Goal: Task Accomplishment & Management: Manage account settings

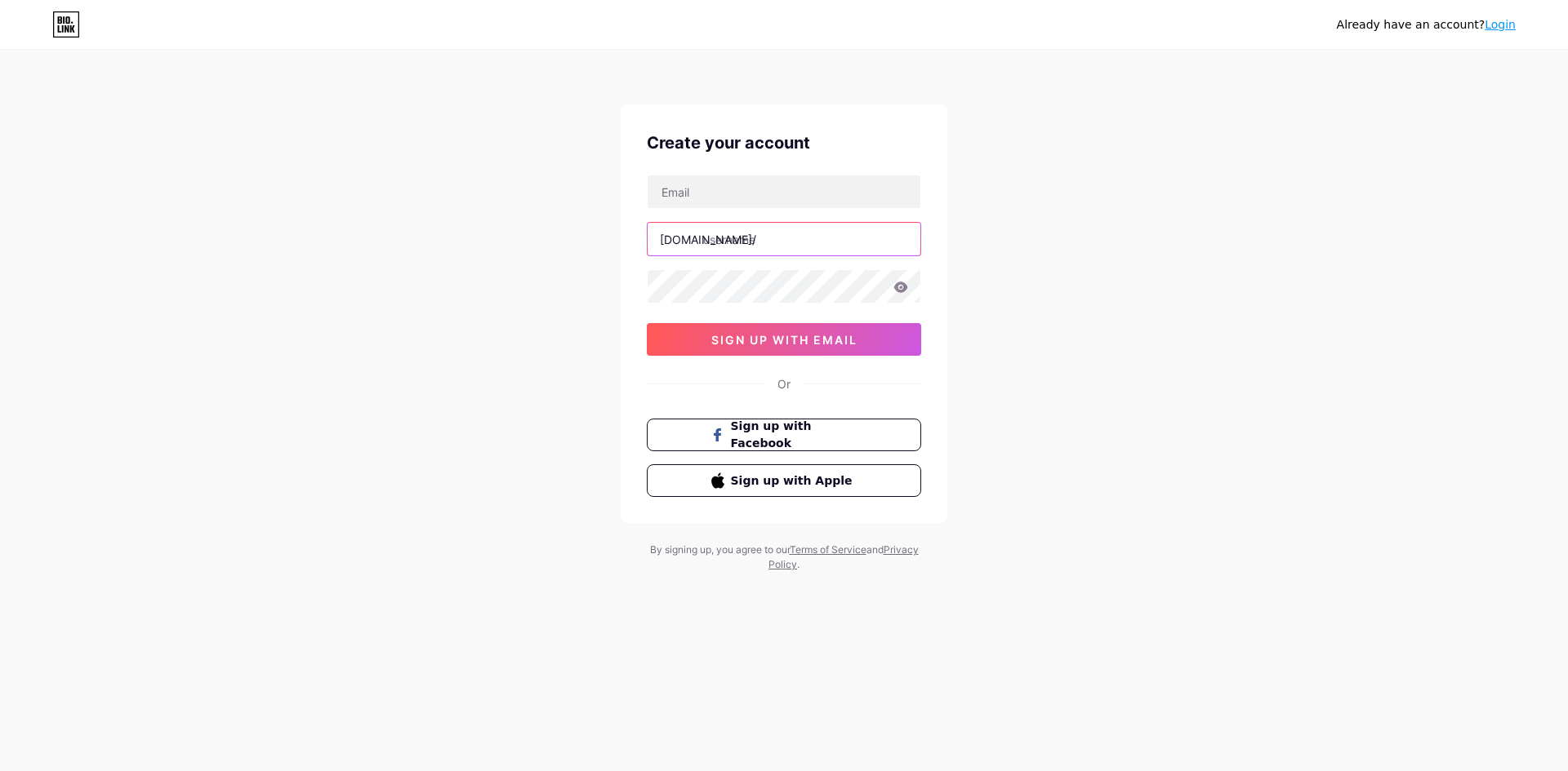
click at [731, 229] on input "text" at bounding box center [784, 239] width 272 height 33
click at [738, 172] on div "Create your account [DOMAIN_NAME]/ 03AFcWeA61D3bINPb4hnpnhLXNv9HMFRltxV-7krYEBZ…" at bounding box center [784, 313] width 327 height 419
click at [737, 186] on input "text" at bounding box center [784, 192] width 272 height 33
paste input "[EMAIL_ADDRESS][DOMAIN_NAME]"
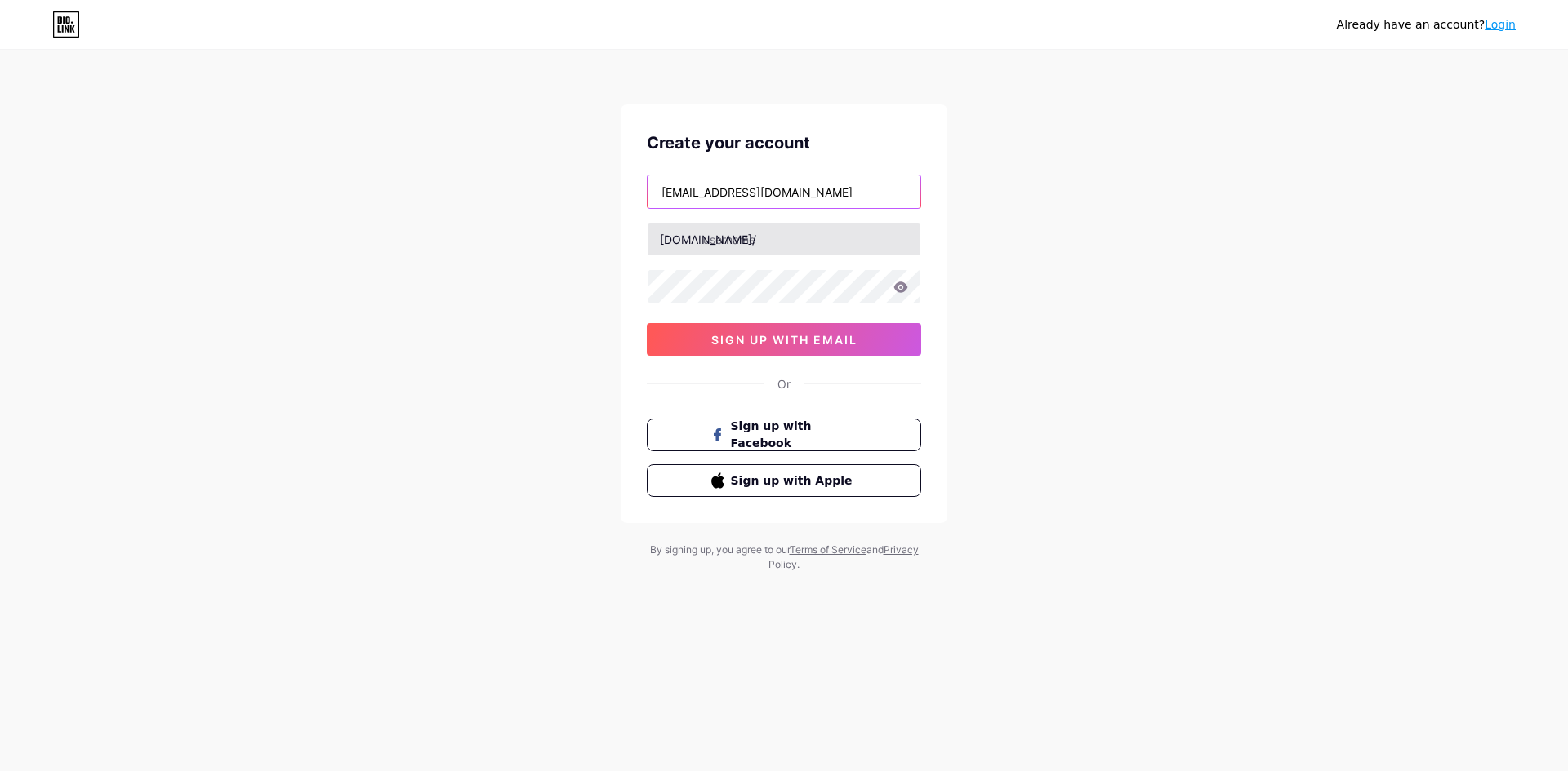
type input "[EMAIL_ADDRESS][DOMAIN_NAME]"
click at [737, 247] on input "text" at bounding box center [784, 239] width 272 height 33
type input "antonio012"
click at [766, 322] on div "marcallard0101@gmail.com bio.link/ antonio012 03AFcWeA61D3bINPb4hnpnhLXNv9HMFRl…" at bounding box center [784, 265] width 274 height 181
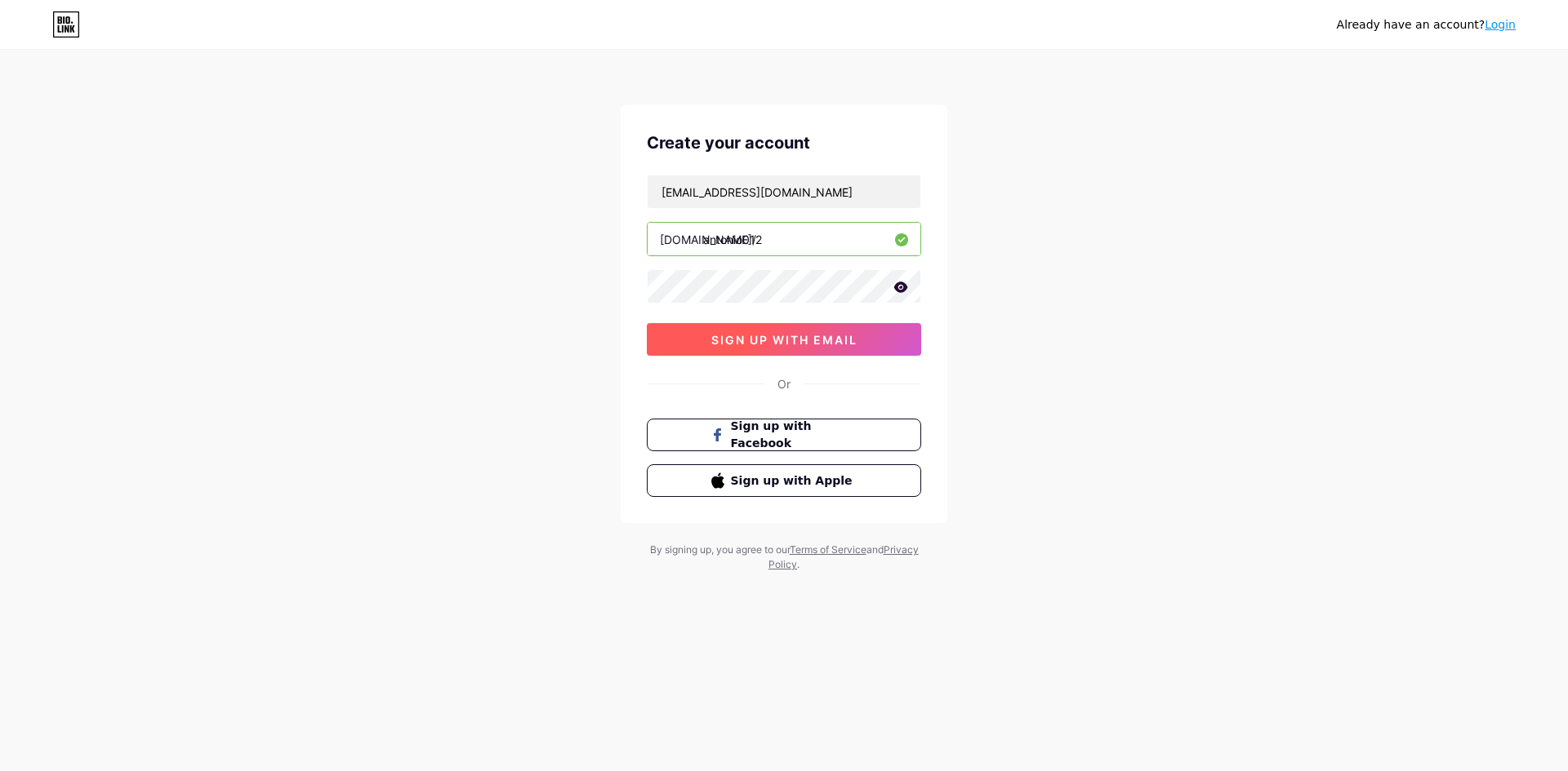
click at [761, 335] on span "sign up with email" at bounding box center [784, 339] width 146 height 14
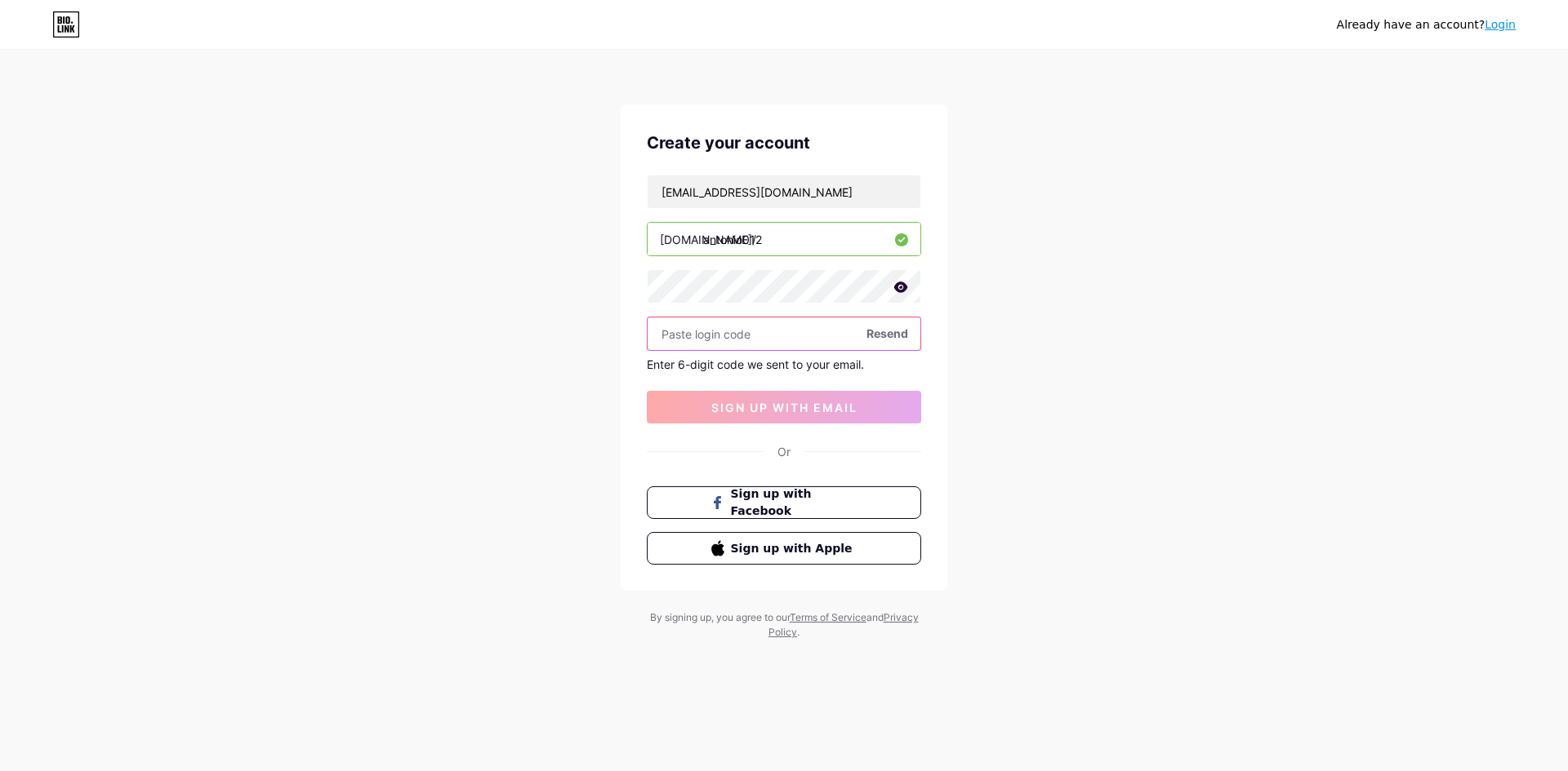
paste input "33181846"
type input "33181846"
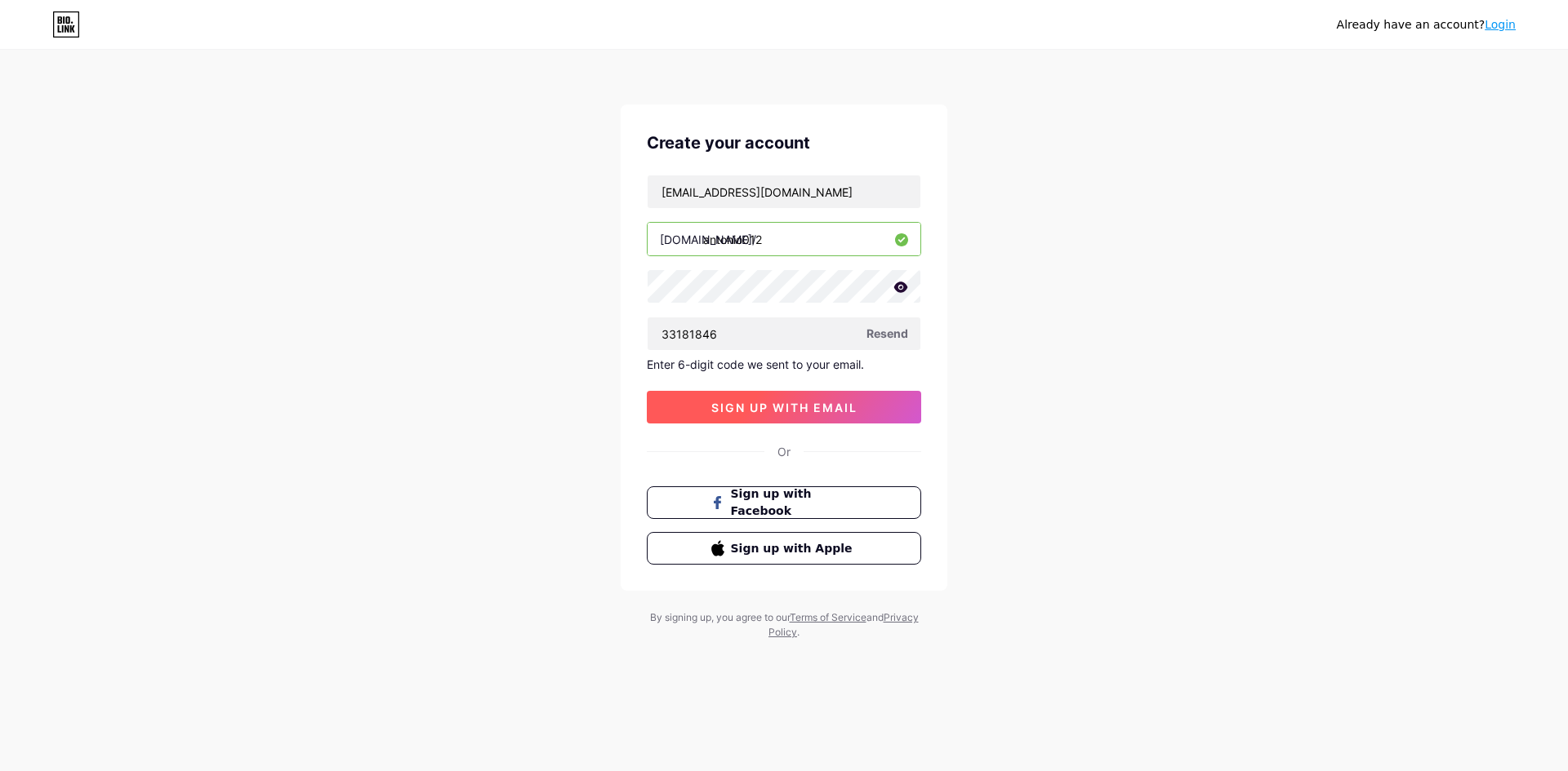
click at [750, 402] on span "sign up with email" at bounding box center [784, 407] width 146 height 14
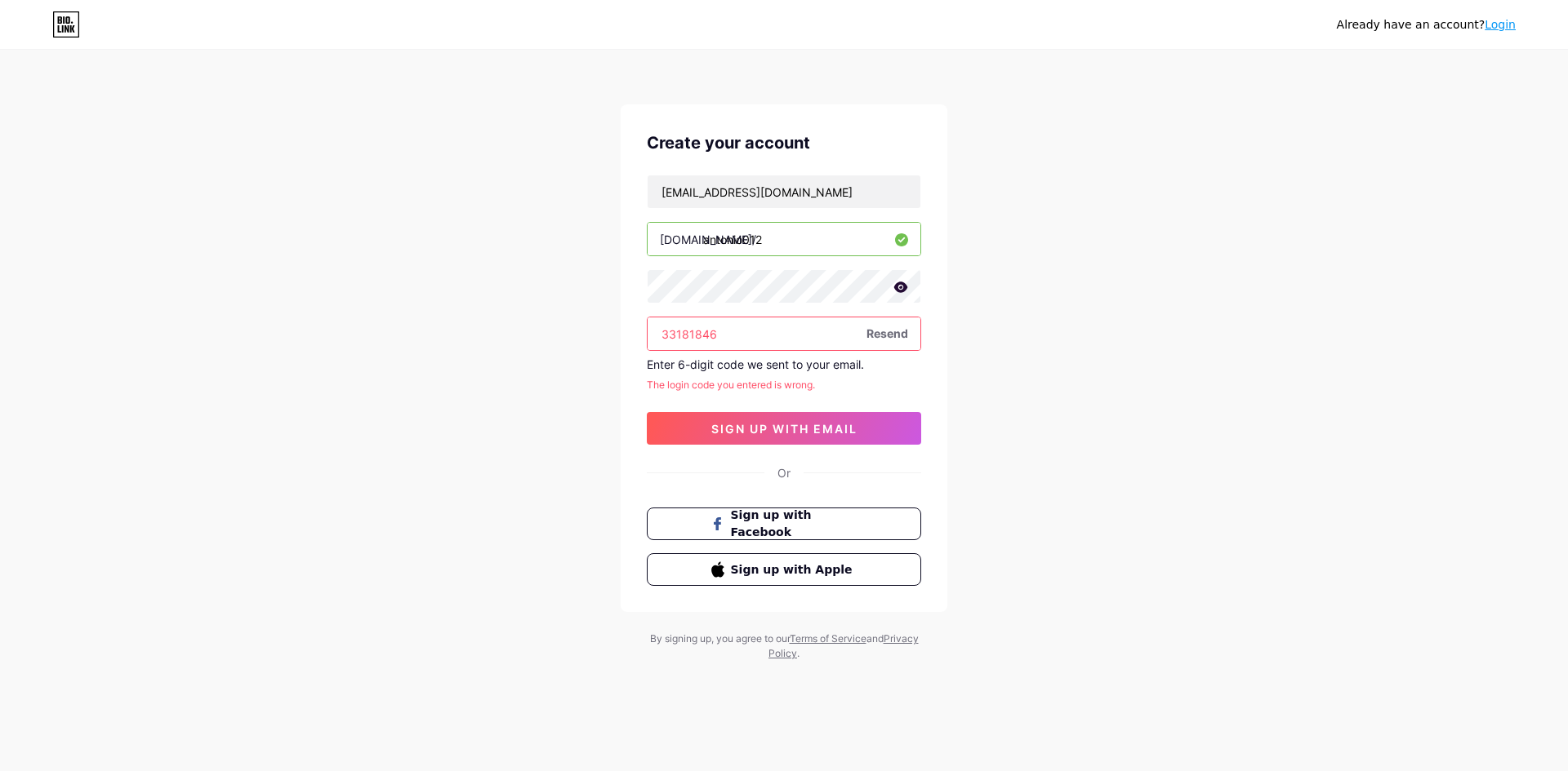
click at [776, 330] on input "33181846" at bounding box center [784, 334] width 272 height 33
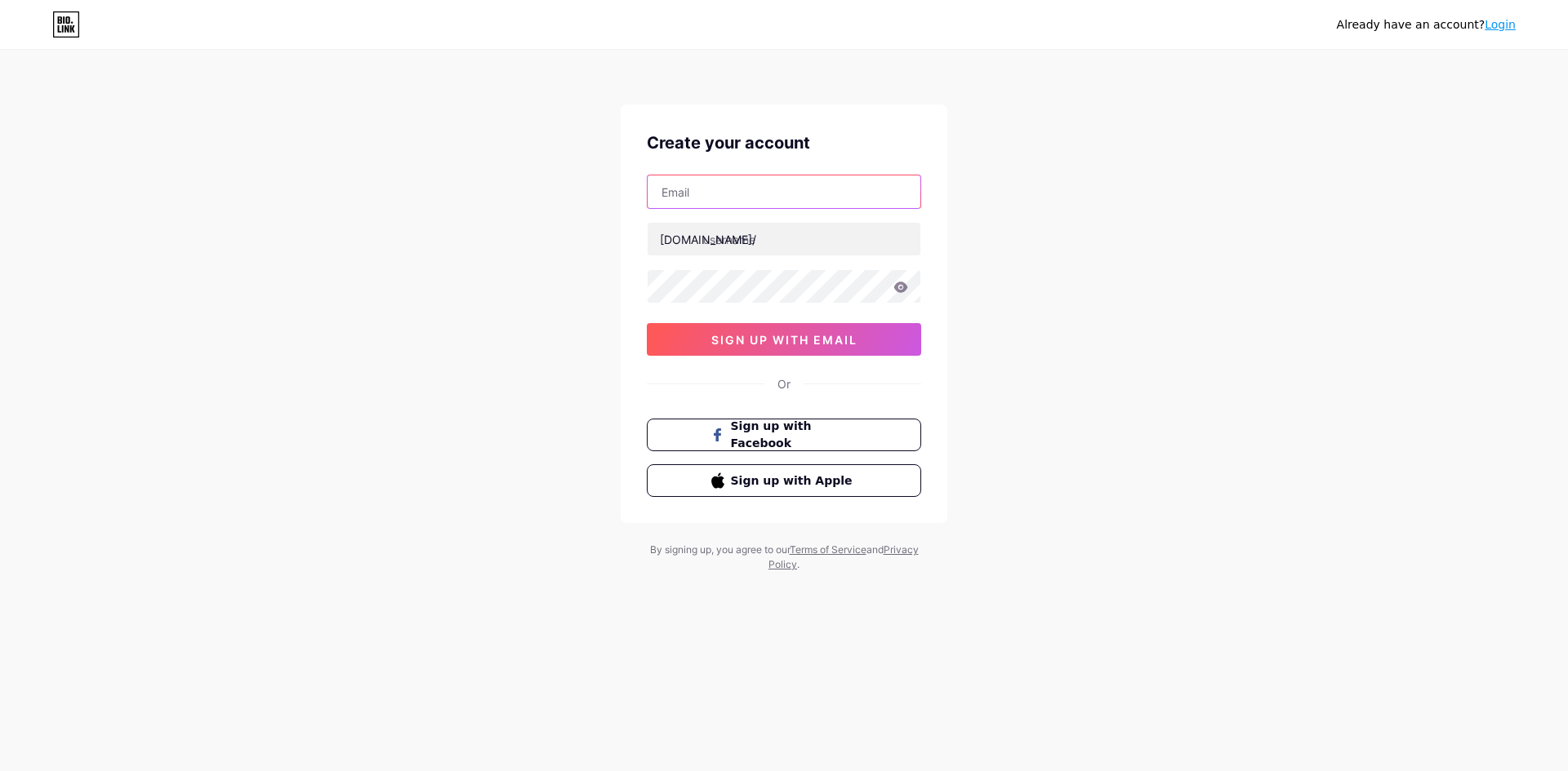
click at [705, 192] on input "text" at bounding box center [784, 192] width 272 height 33
type input "[EMAIL_ADDRESS][DOMAIN_NAME]"
click at [769, 236] on input "text" at bounding box center [784, 239] width 272 height 33
type input "antoniogosling01"
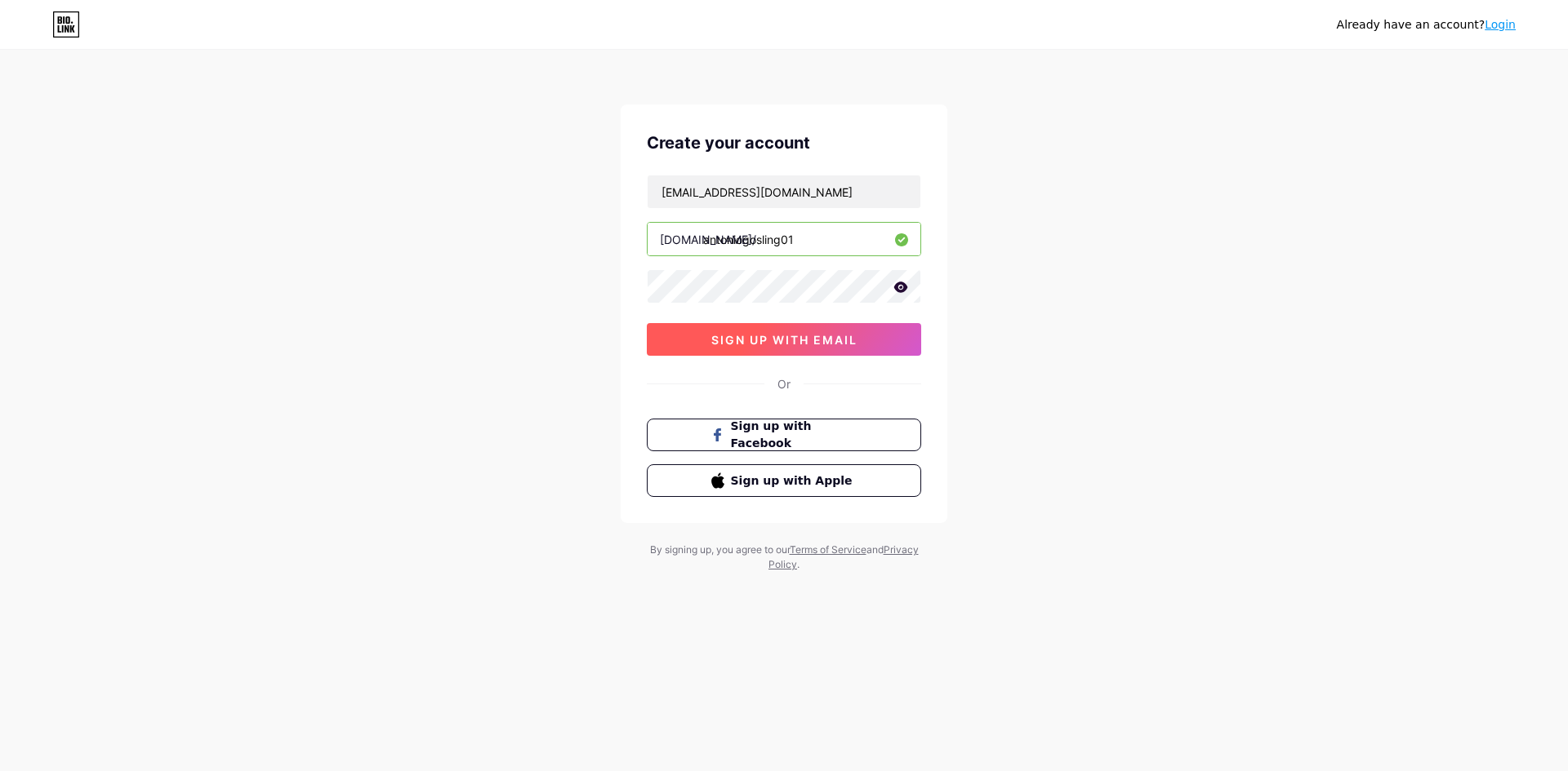
click at [861, 341] on button "sign up with email" at bounding box center [784, 339] width 274 height 33
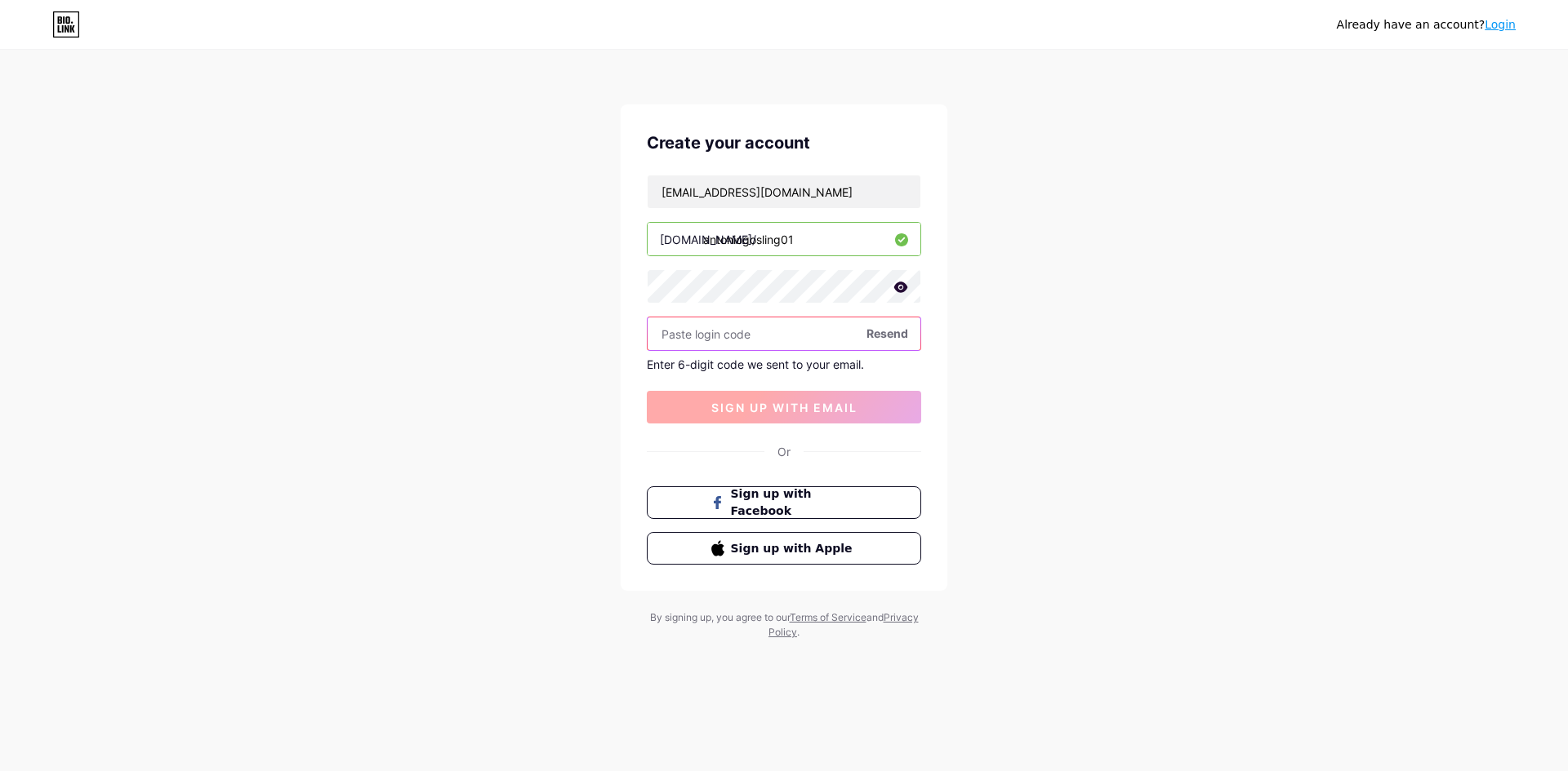
paste input "345484"
type input "345484"
click at [744, 405] on span "sign up with email" at bounding box center [784, 407] width 146 height 14
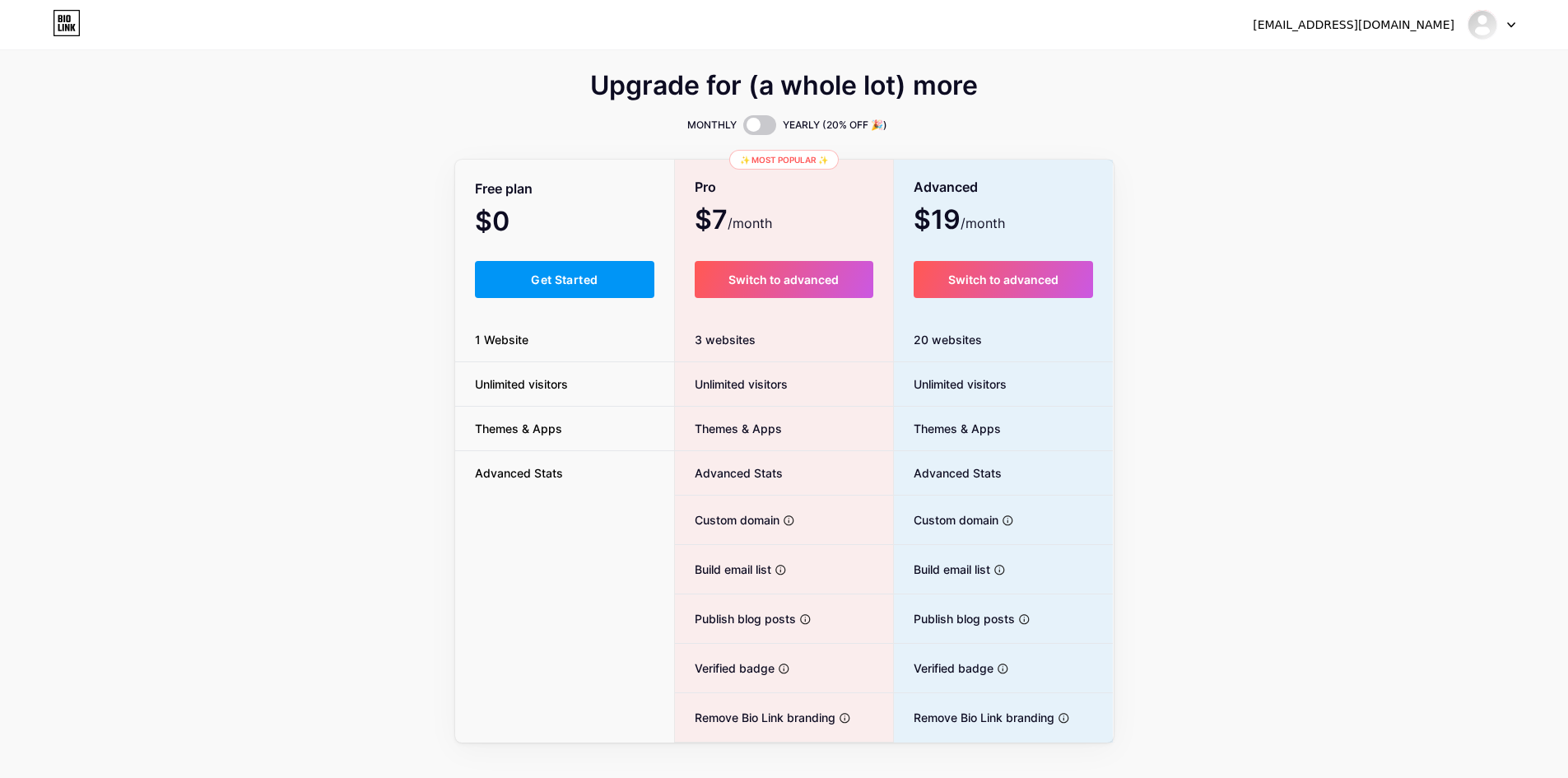
scroll to position [30, 0]
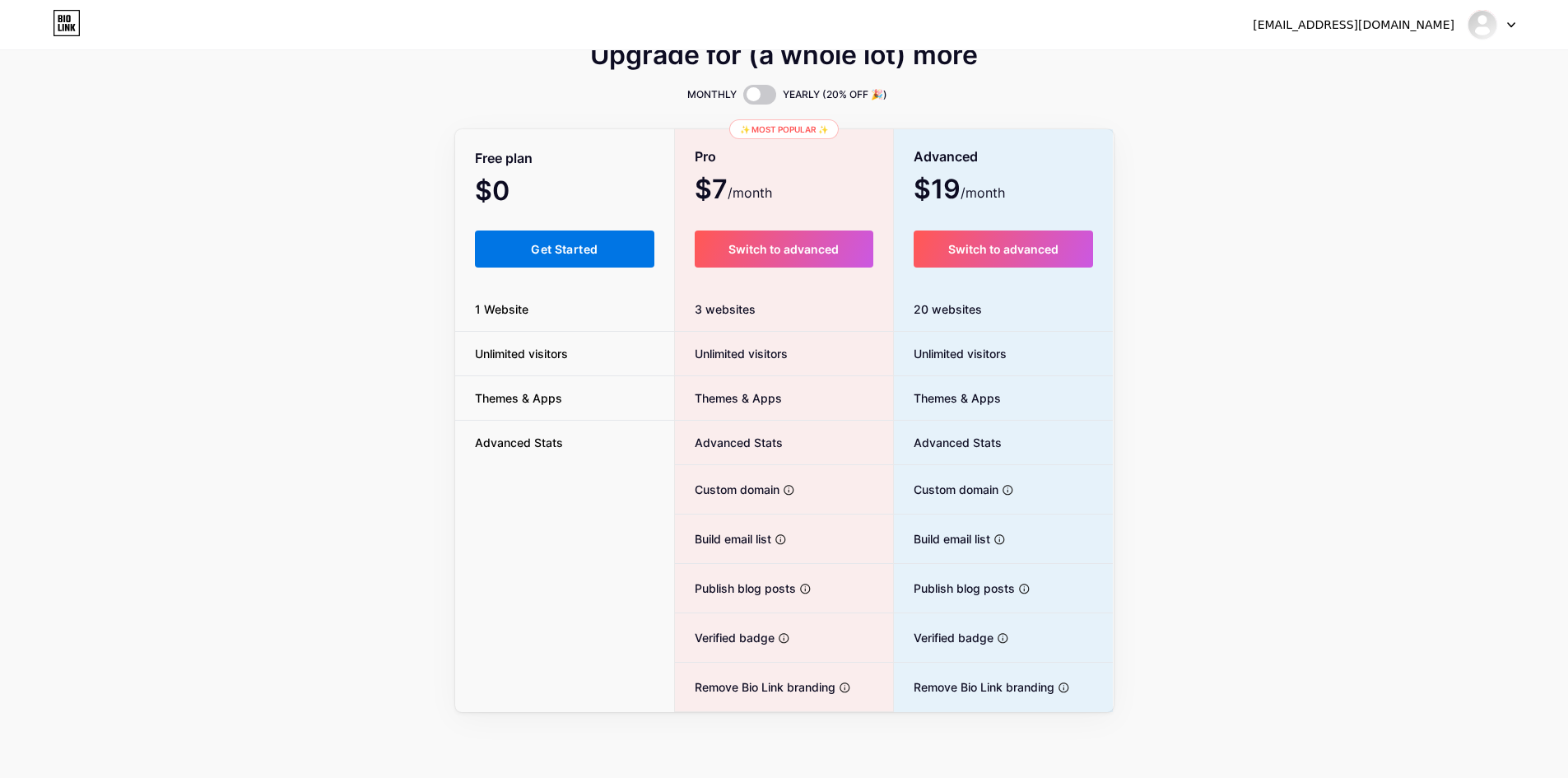
click at [540, 235] on button "Get Started" at bounding box center [565, 249] width 180 height 37
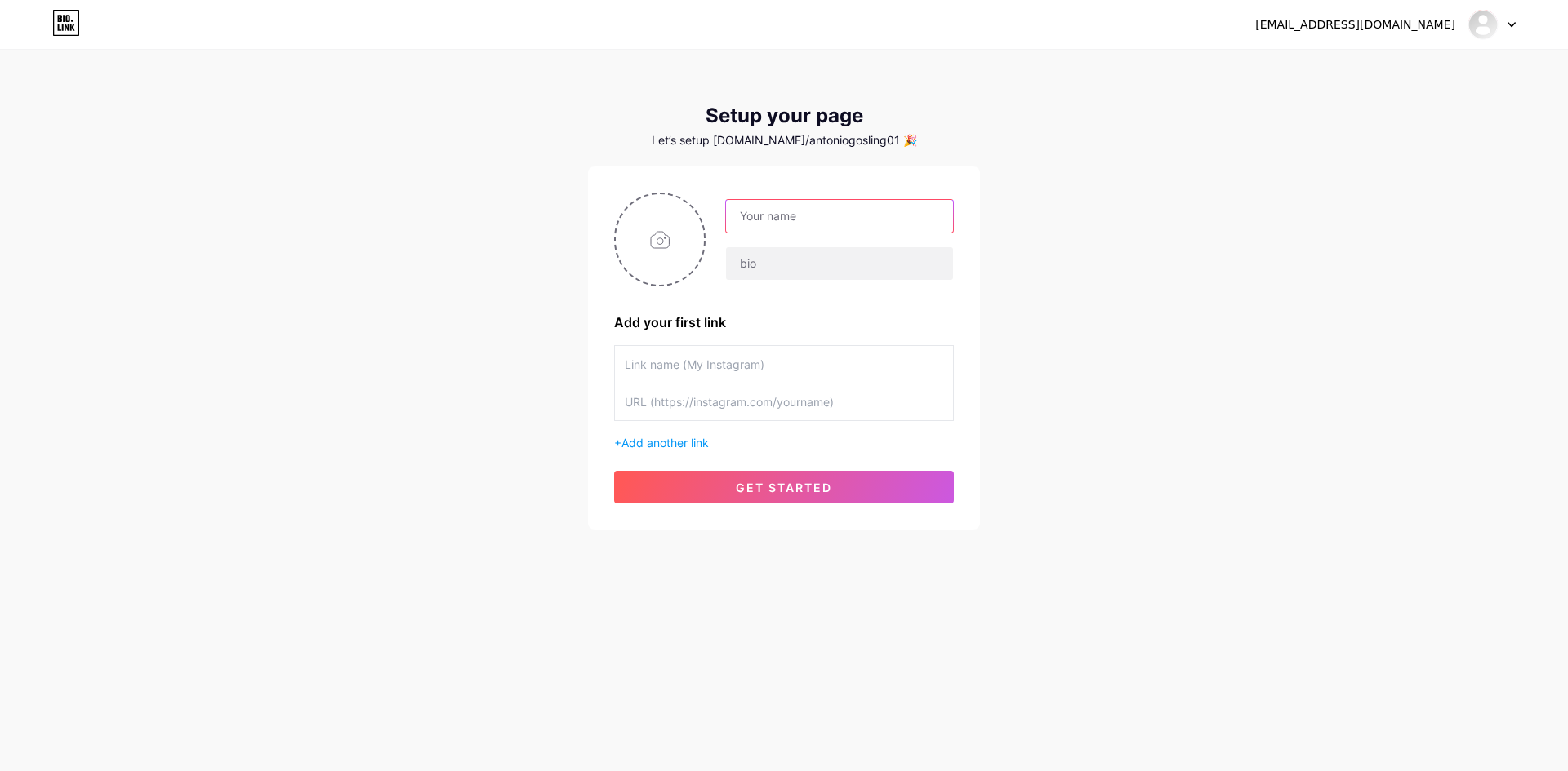
click at [808, 210] on input "text" at bounding box center [838, 217] width 227 height 33
click at [720, 266] on div "marcallard0101@gmail.com" at bounding box center [829, 240] width 248 height 82
click at [820, 266] on input "text" at bounding box center [838, 263] width 227 height 33
click at [798, 219] on input "marcallard0101@gmail.com" at bounding box center [838, 217] width 227 height 33
type input "Antonio012"
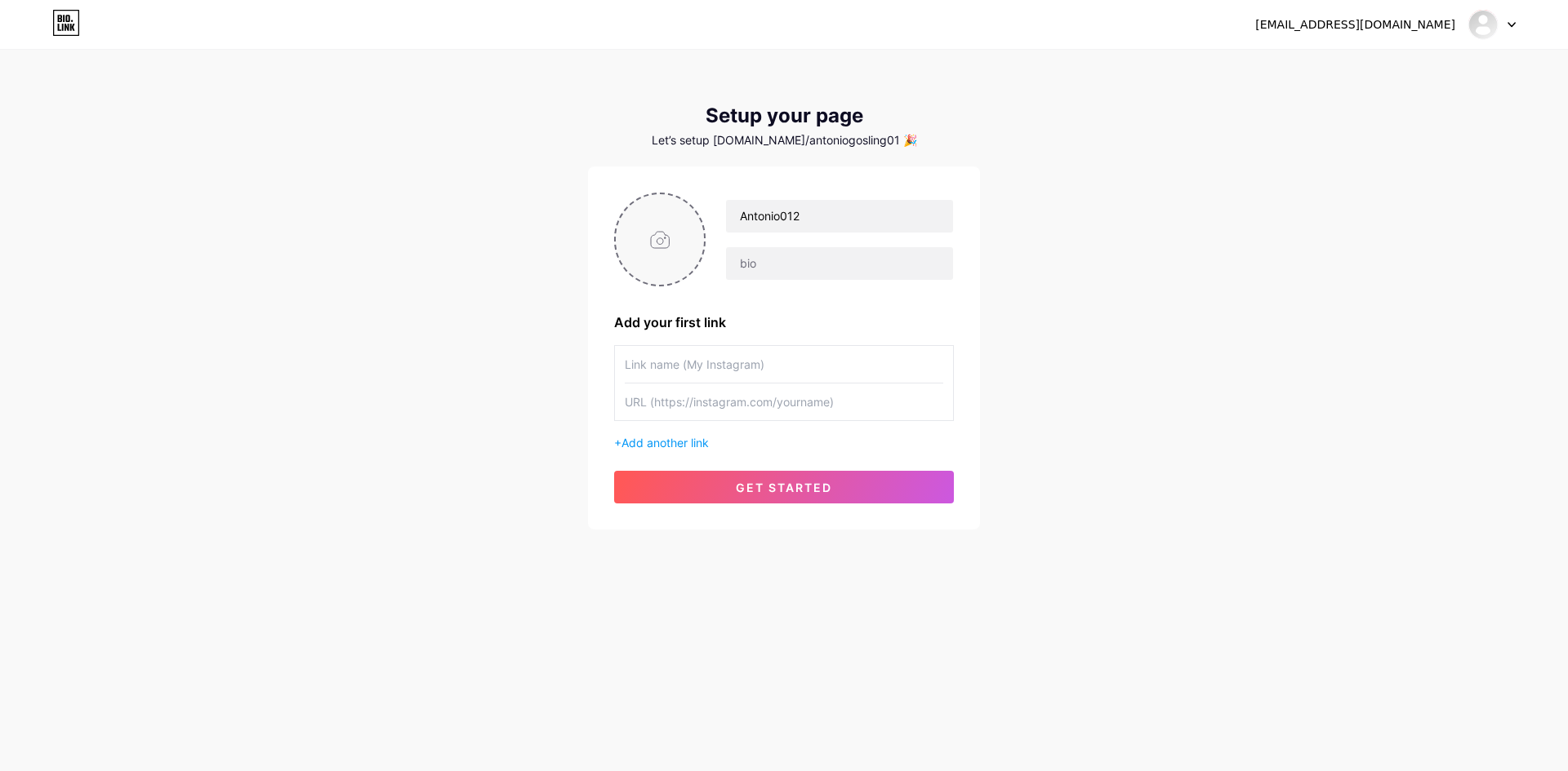
click at [667, 237] on input "file" at bounding box center [659, 239] width 89 height 90
type input "C:\fakepath\bitrecover-logo (1).png"
click at [692, 360] on input "text" at bounding box center [783, 365] width 318 height 37
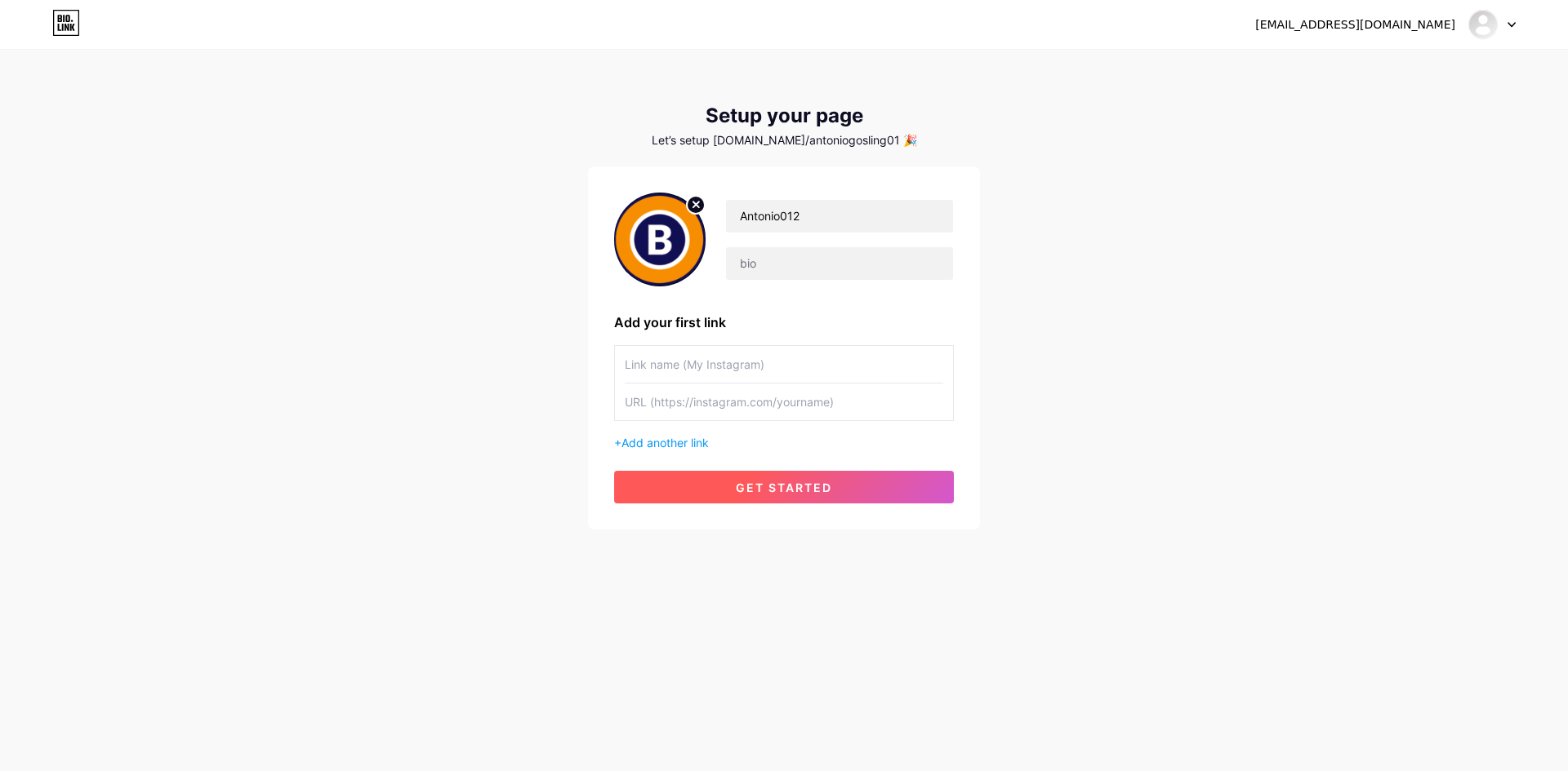
click at [791, 490] on span "get started" at bounding box center [783, 487] width 96 height 14
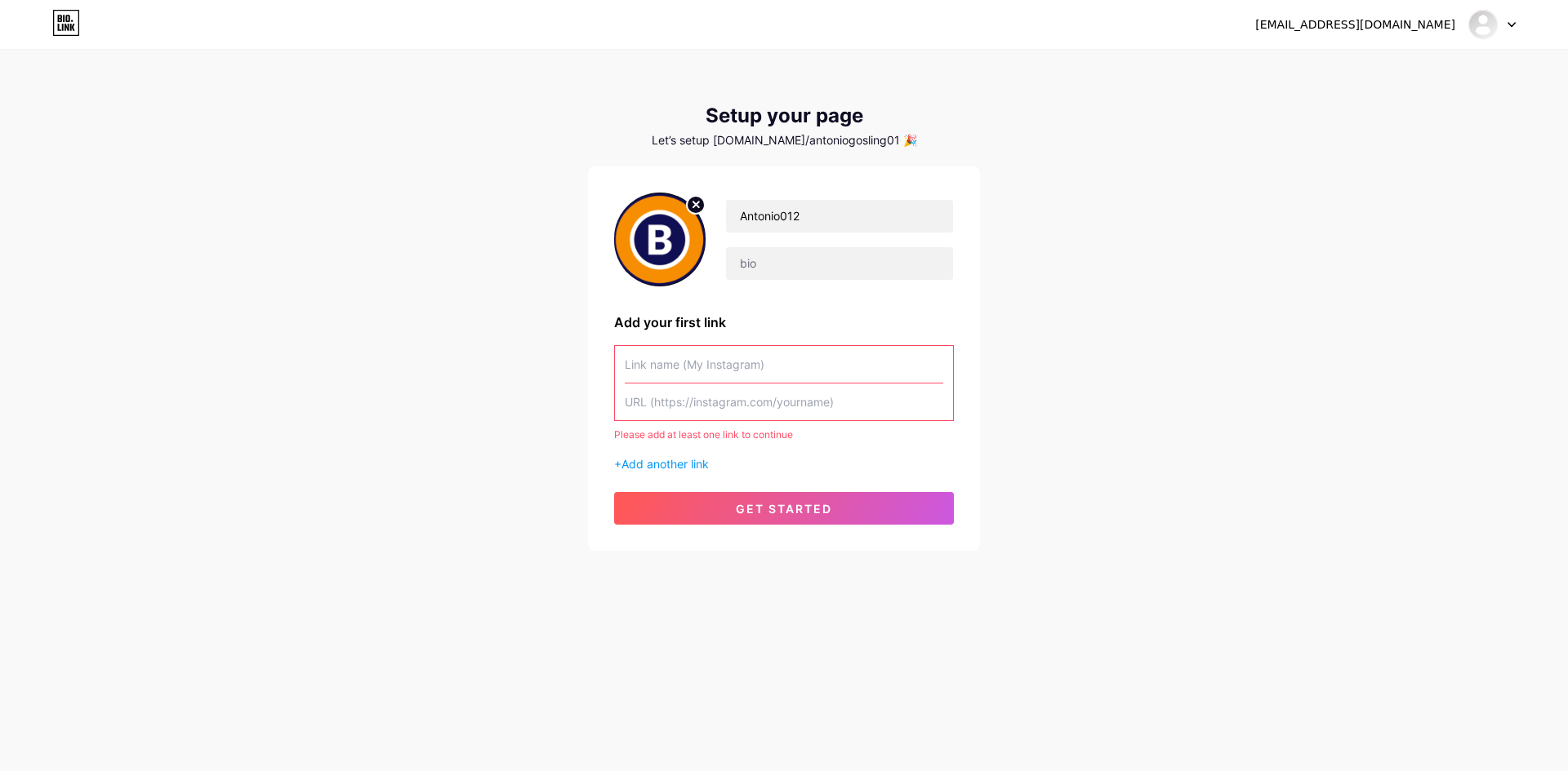
click at [713, 365] on input "text" at bounding box center [783, 365] width 318 height 37
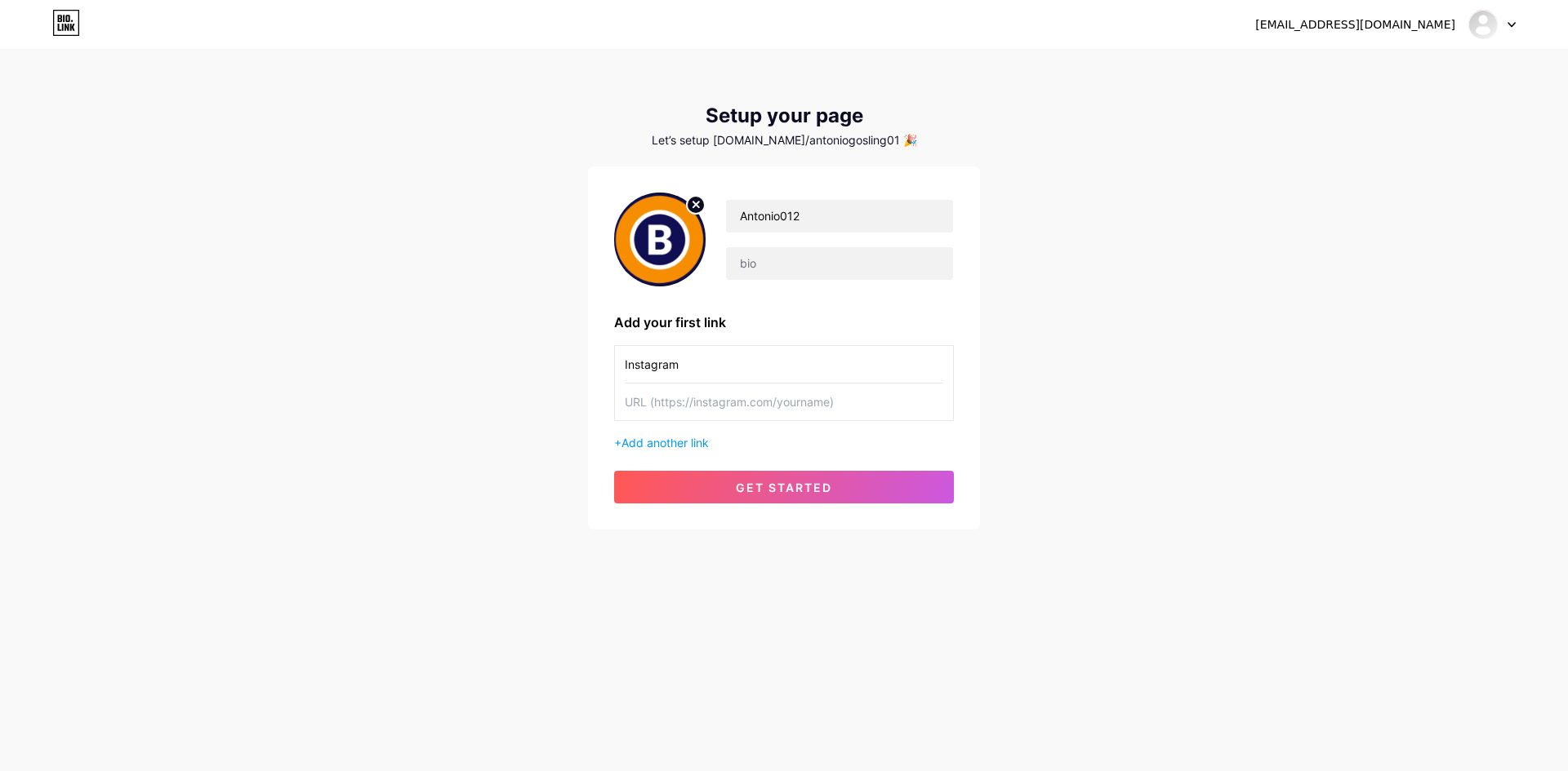
type input "Instagram"
drag, startPoint x: 770, startPoint y: 404, endPoint x: 659, endPoint y: 405, distance: 111.0
click at [659, 405] on input "text" at bounding box center [783, 403] width 318 height 37
click at [659, 404] on input "text" at bounding box center [783, 403] width 318 height 37
type input "https://instagram.com"
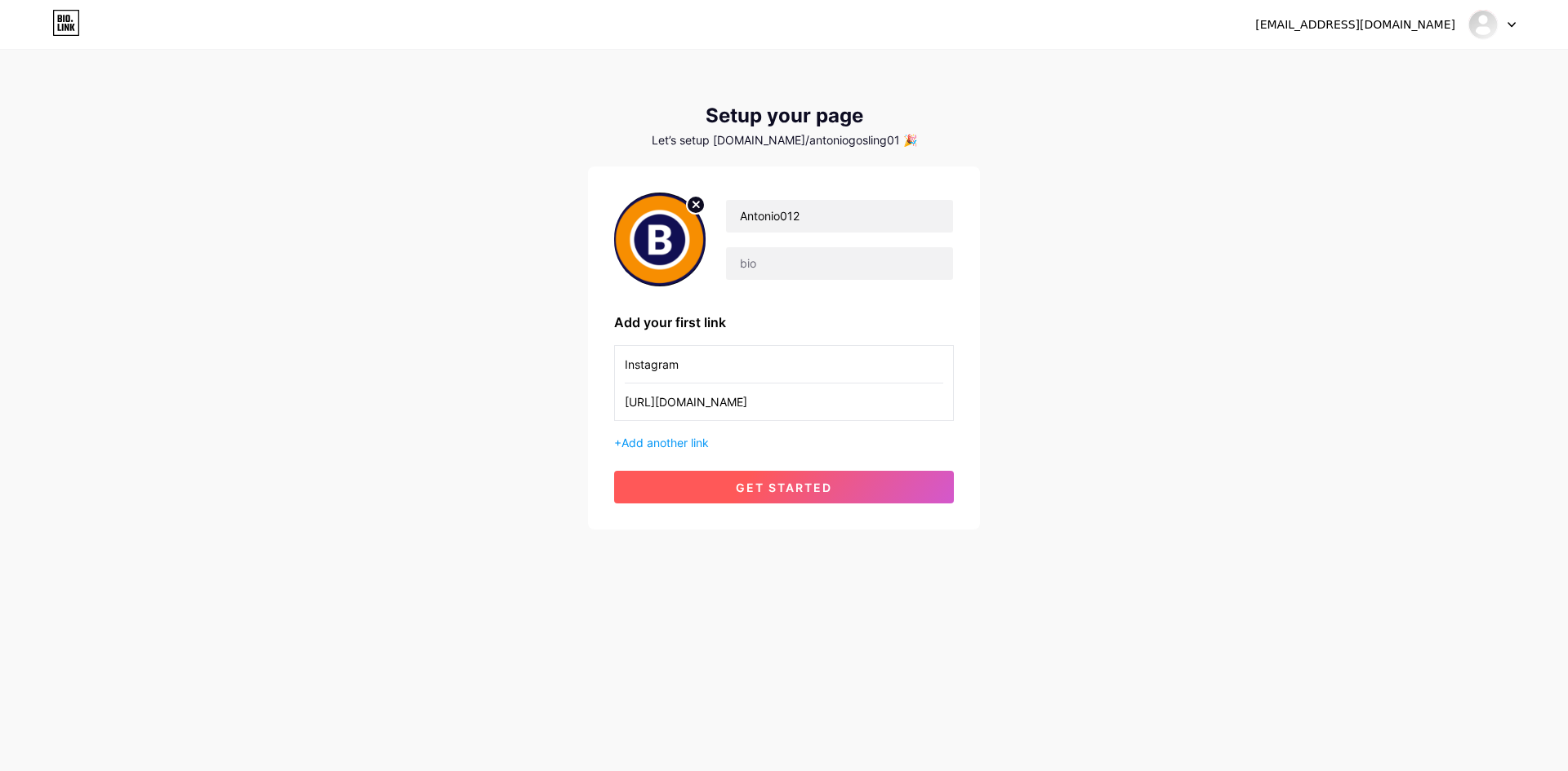
click at [791, 481] on span "get started" at bounding box center [783, 487] width 96 height 14
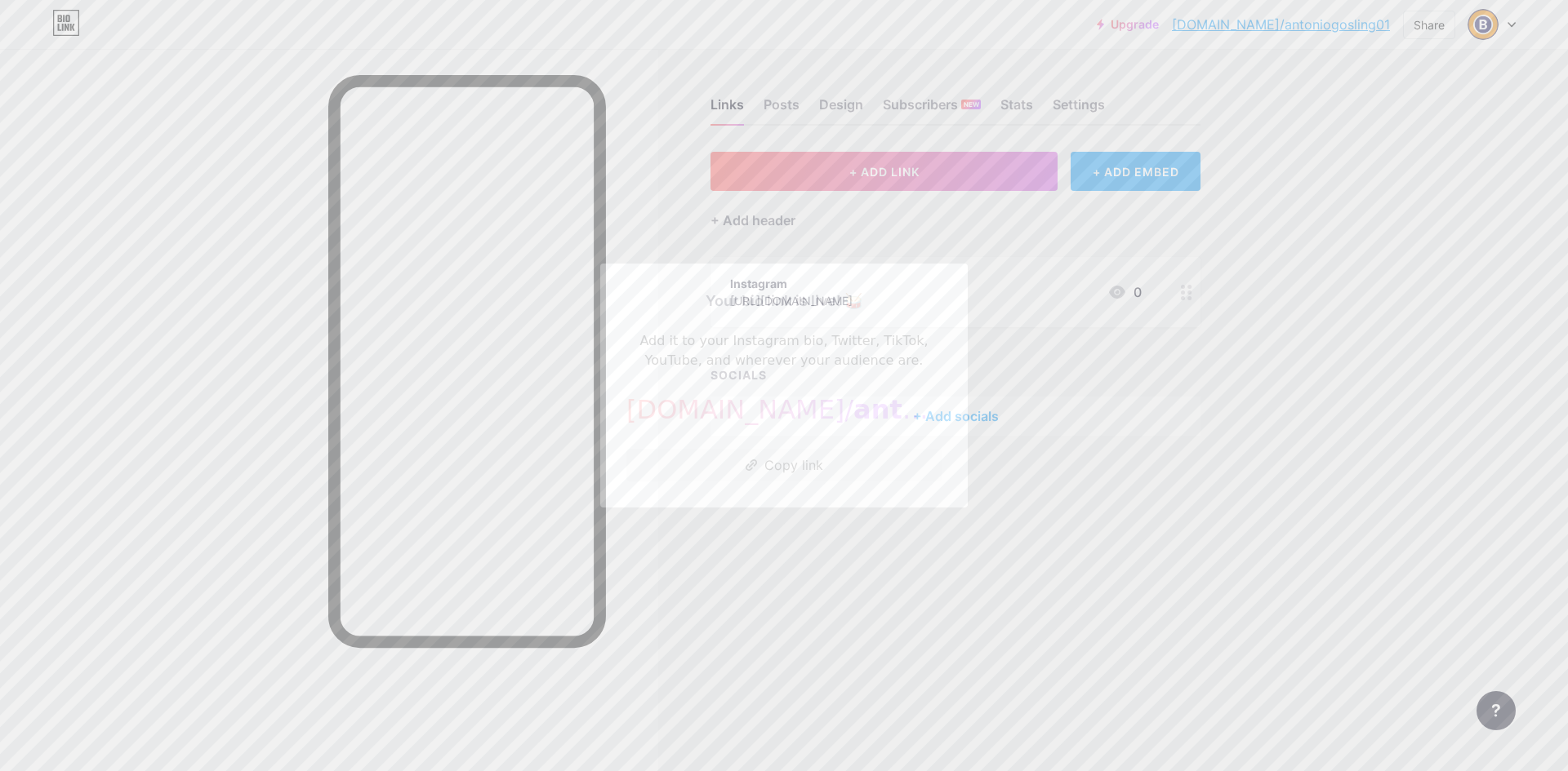
click at [1025, 480] on div at bounding box center [784, 385] width 1568 height 771
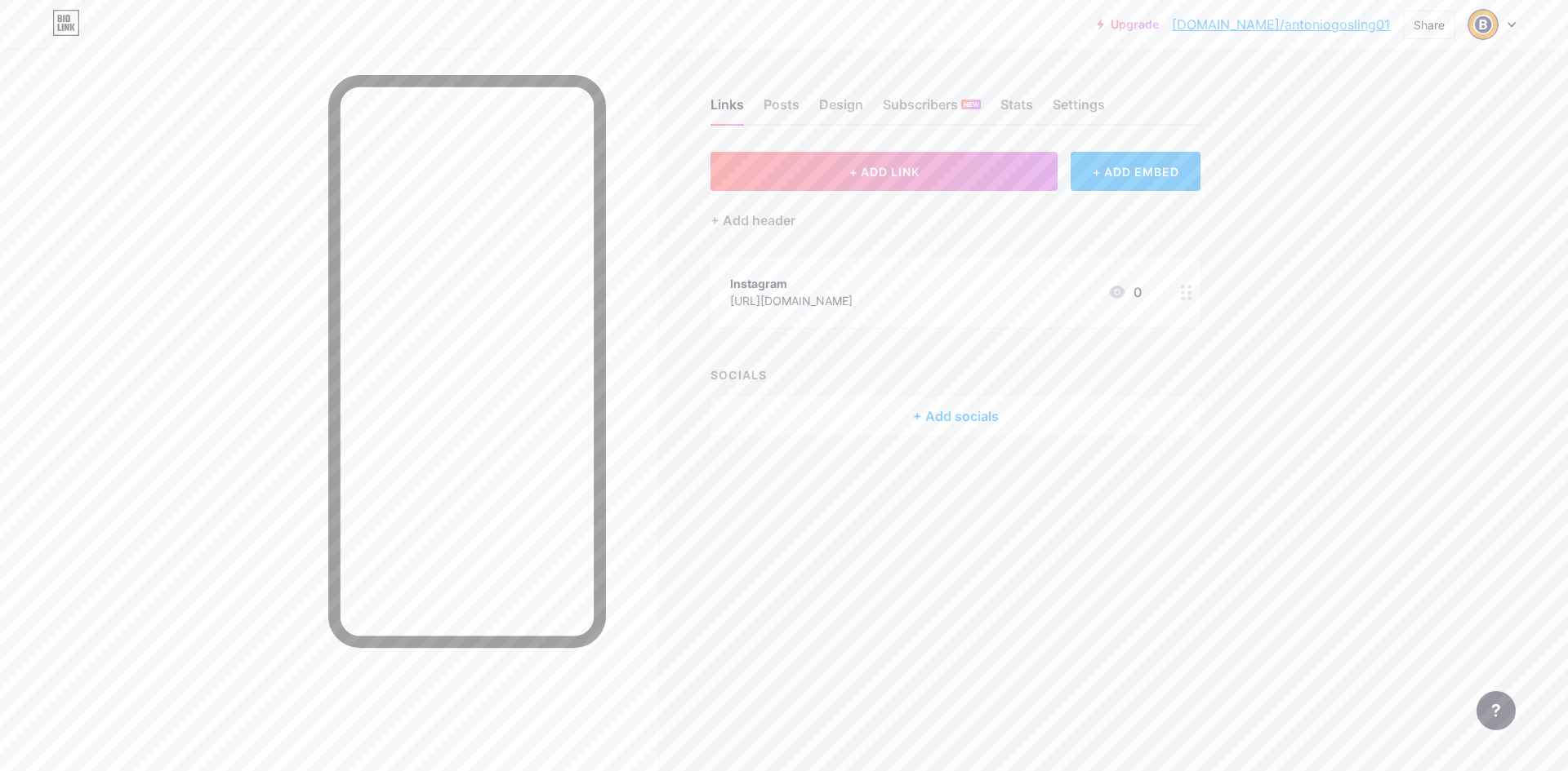
click at [1188, 300] on div at bounding box center [1186, 292] width 28 height 70
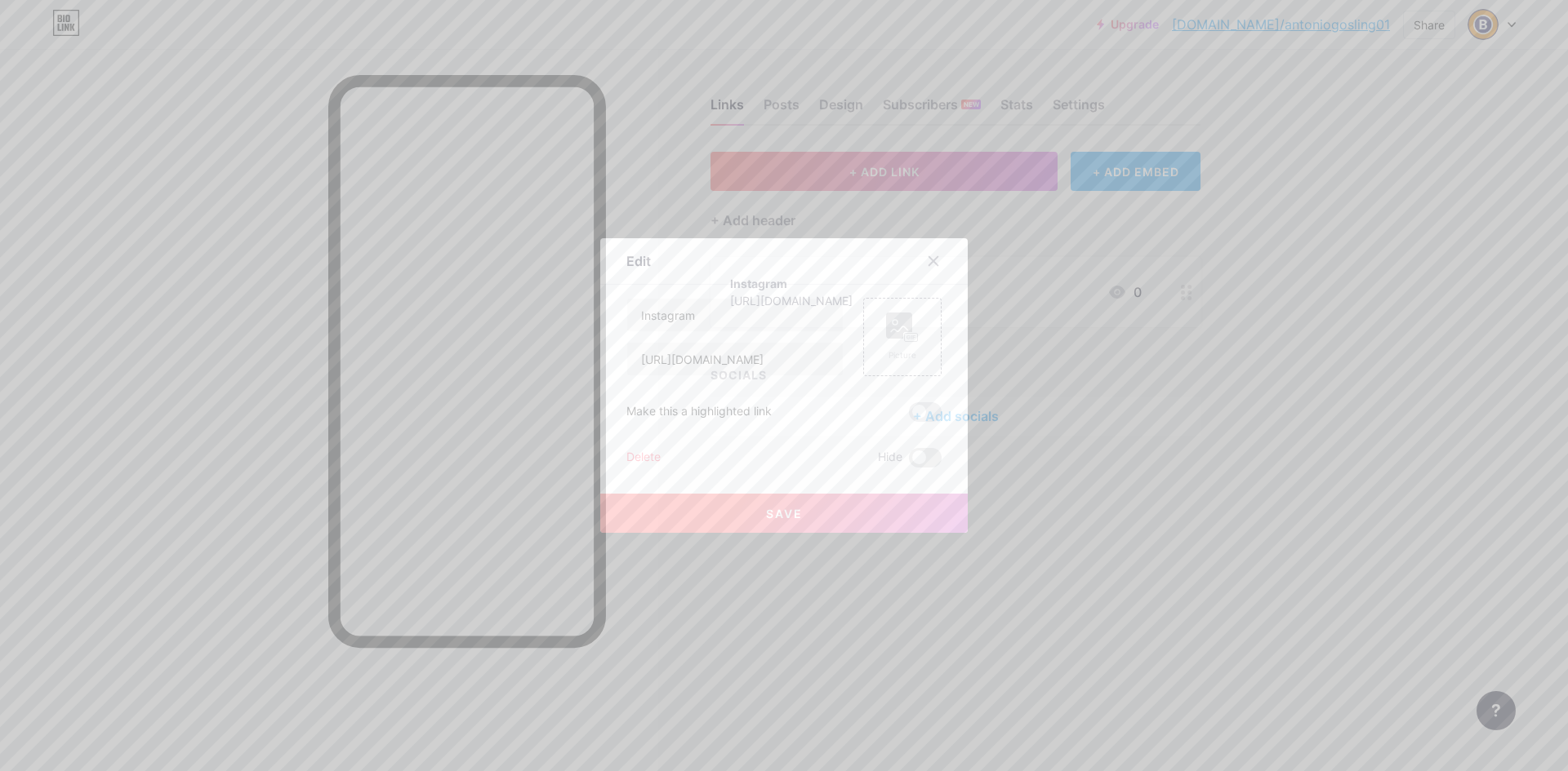
click at [632, 455] on div "Delete" at bounding box center [643, 458] width 34 height 19
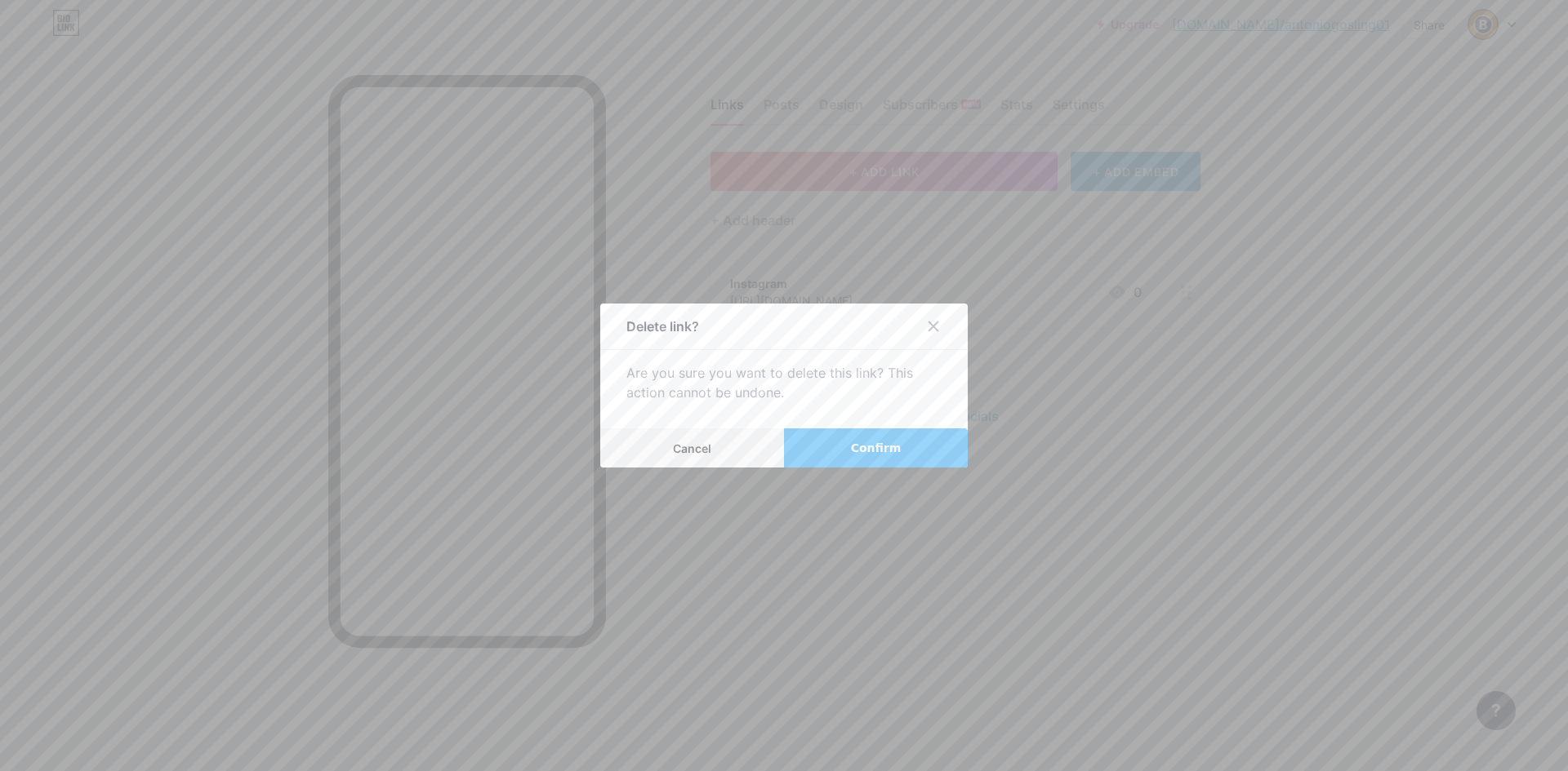
click at [892, 444] on button "Confirm" at bounding box center [875, 448] width 184 height 39
